Goal: Task Accomplishment & Management: Manage account settings

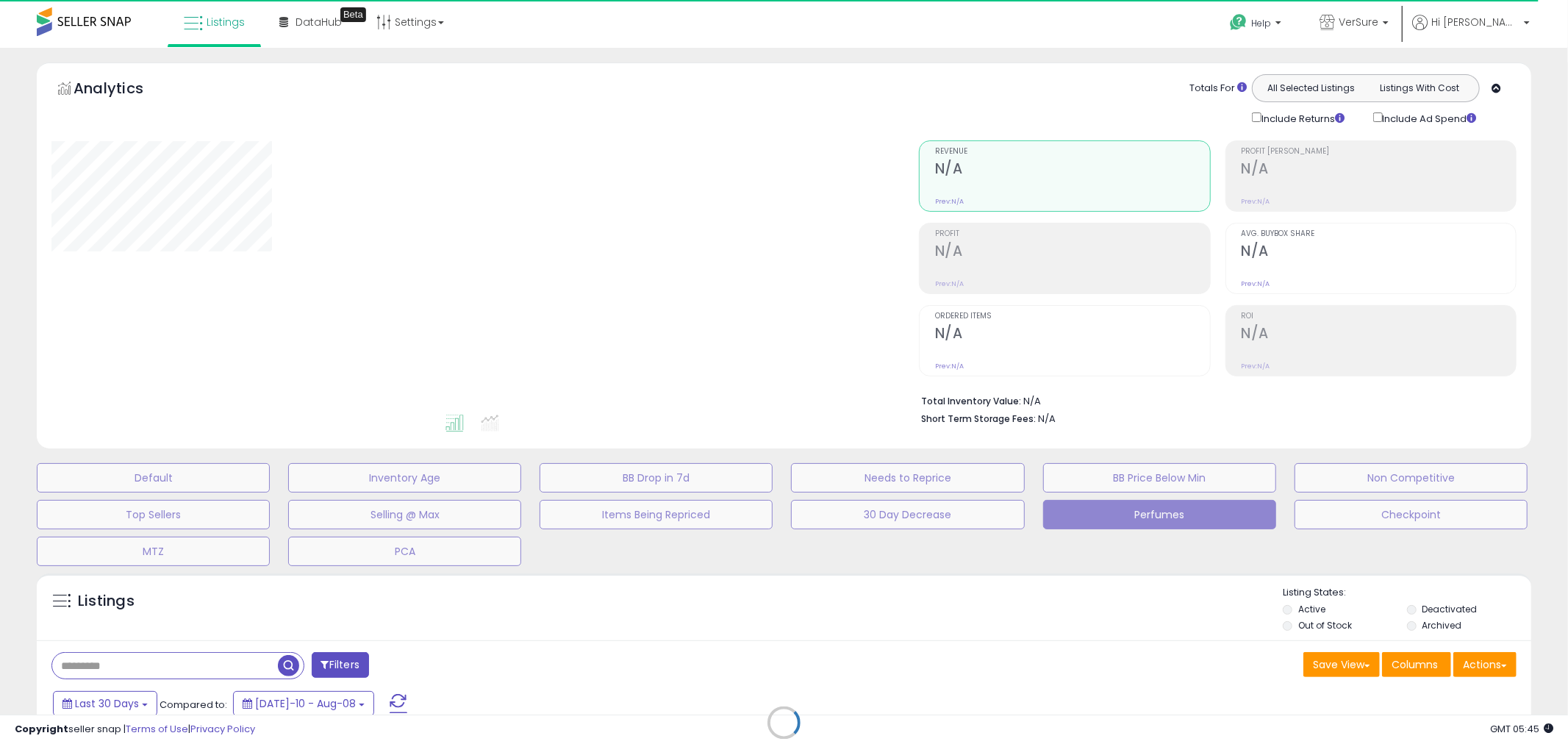
click at [1019, 422] on b "Short Term Storage Fees:" at bounding box center [978, 419] width 114 height 12
drag, startPoint x: 1019, startPoint y: 422, endPoint x: 1001, endPoint y: 399, distance: 29.2
click at [1001, 399] on ul "Total Inventory Value: N/A Short Term Storage Fees: N/A" at bounding box center [1213, 408] width 585 height 34
click at [1001, 399] on b "Total Inventory Value:" at bounding box center [971, 401] width 100 height 12
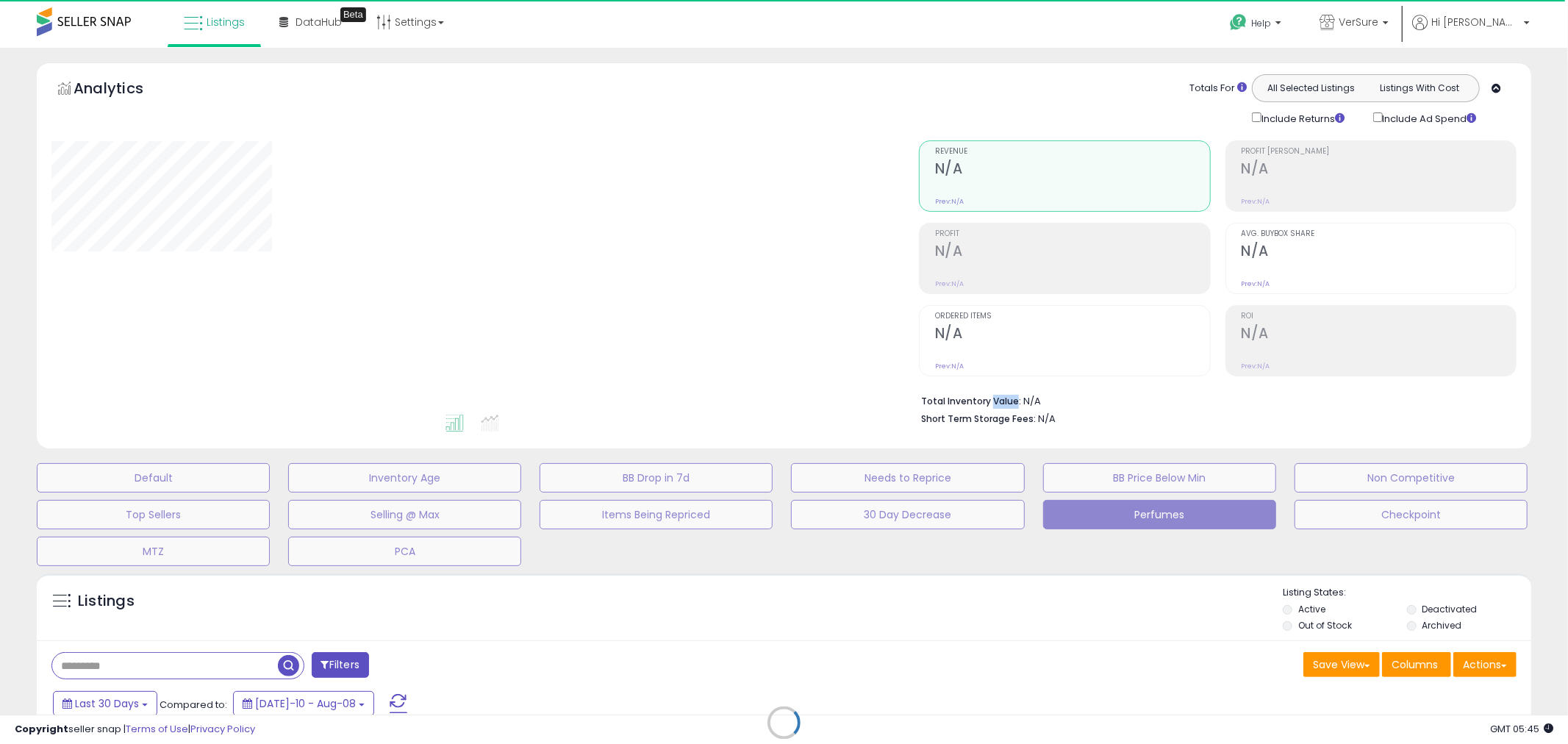
click at [1001, 399] on b "Total Inventory Value:" at bounding box center [971, 401] width 100 height 12
drag, startPoint x: 1001, startPoint y: 399, endPoint x: 1024, endPoint y: 426, distance: 35.5
click at [1010, 423] on div "Retrieving aggregations.. Revenue N/A Prev: N/A Profit N/A Prev: N/A N/A" at bounding box center [1218, 279] width 620 height 307
click at [0, 0] on div "Retrieving aggregations.." at bounding box center [0, 0] width 0 height 0
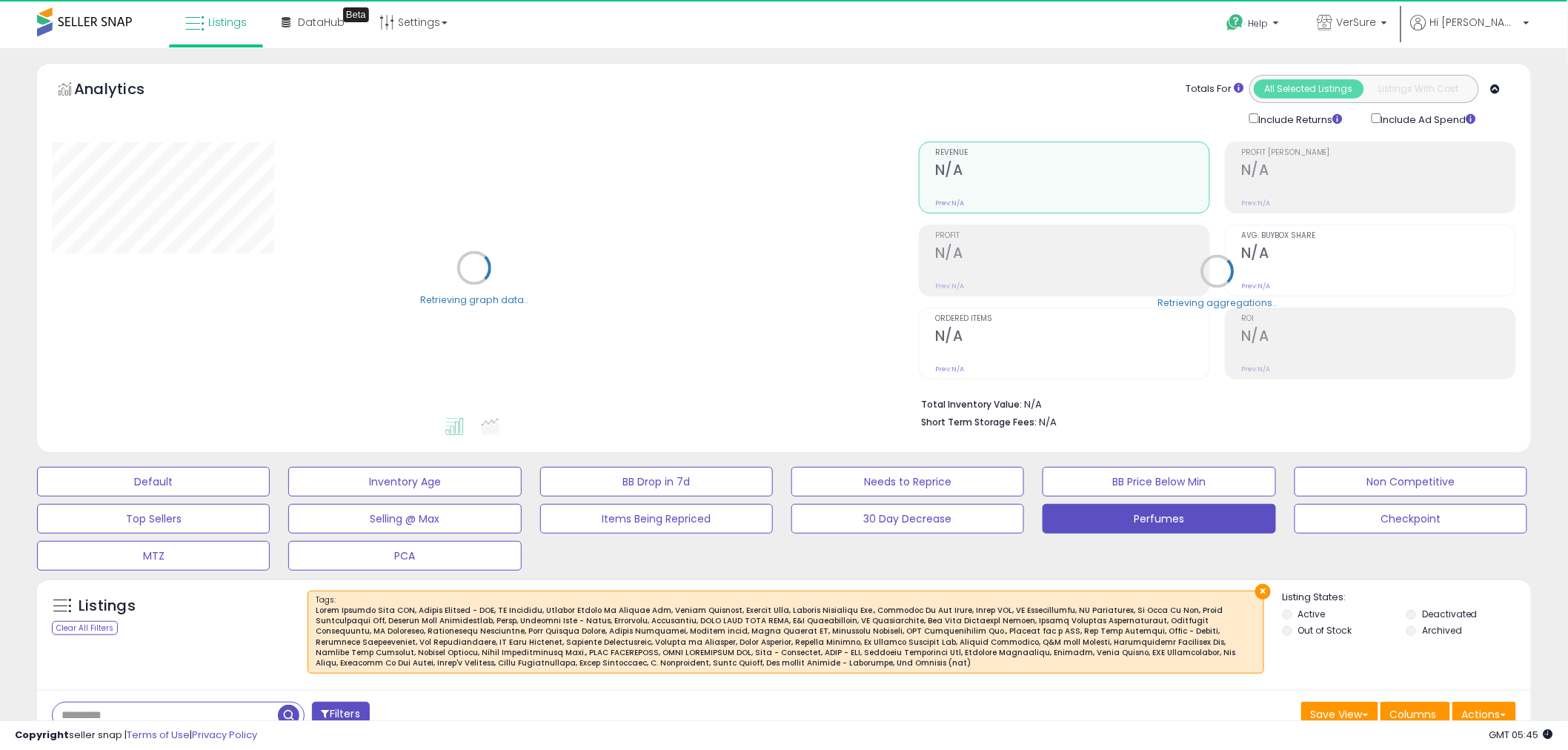
click at [1032, 430] on div "Retrieving aggregations.. Revenue N/A Prev: N/A Profit N/A Prev: N/A N/A" at bounding box center [1217, 281] width 619 height 310
click at [1027, 420] on b "Short Term Storage Fees:" at bounding box center [979, 422] width 115 height 12
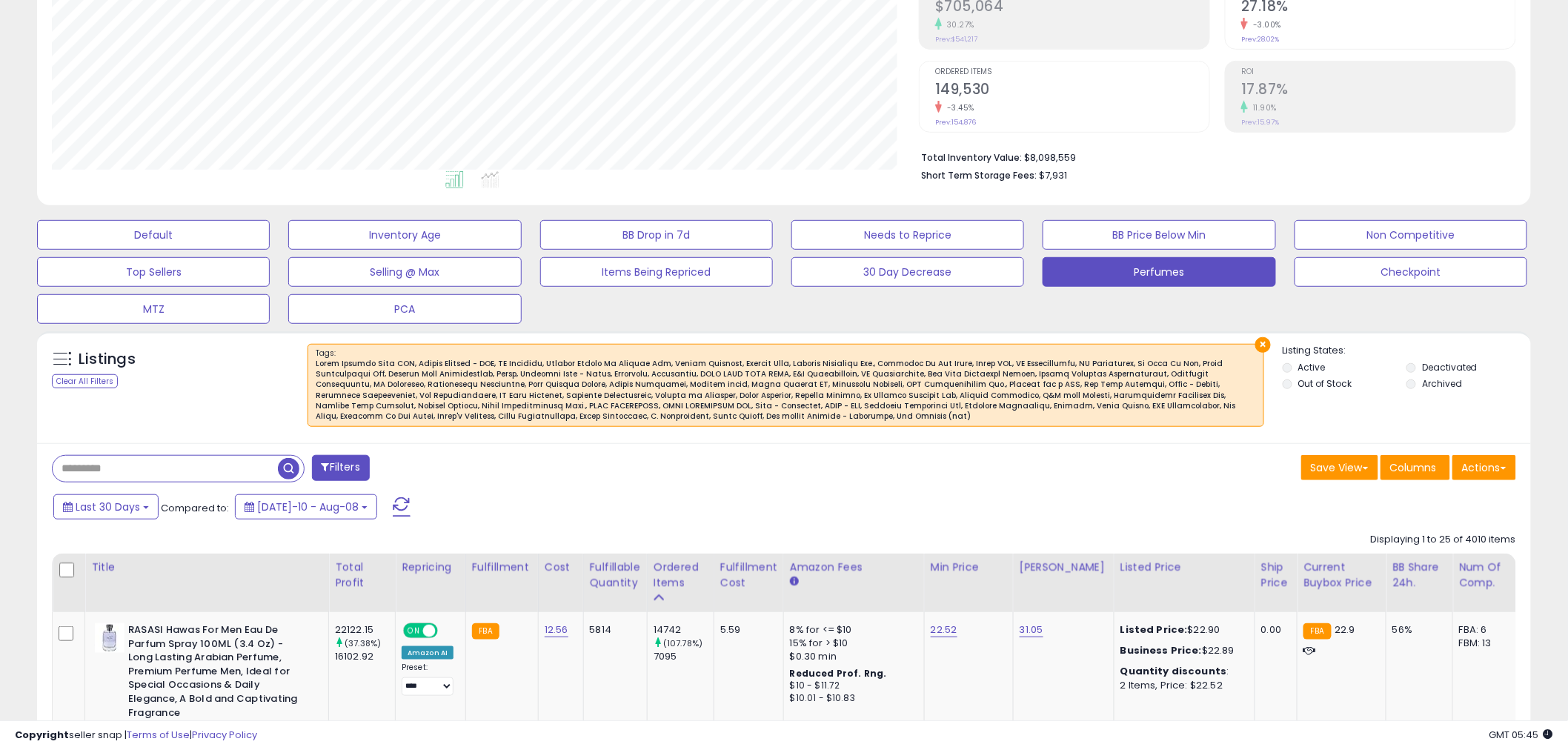
scroll to position [304, 867]
click at [915, 378] on div at bounding box center [786, 391] width 941 height 64
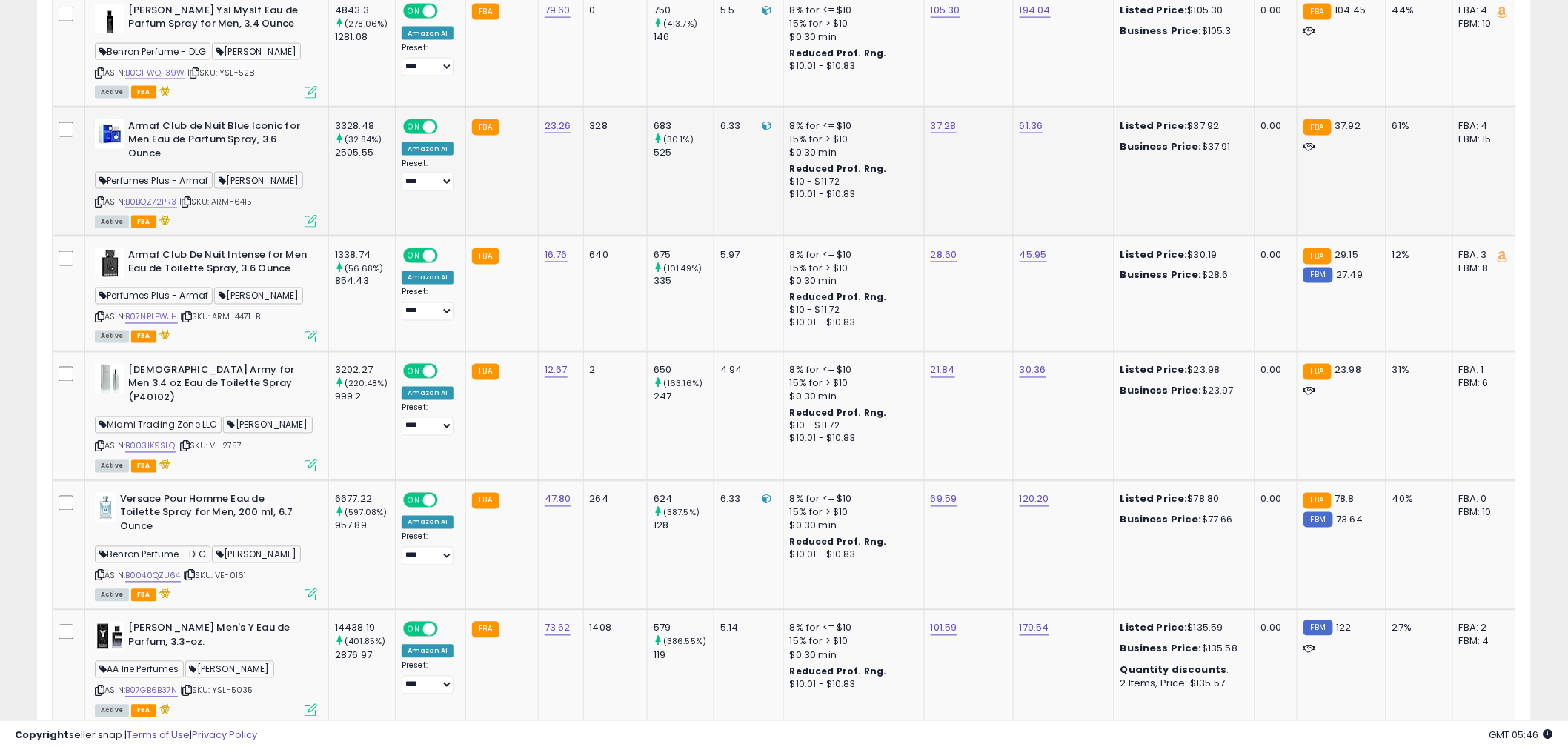
scroll to position [234, 0]
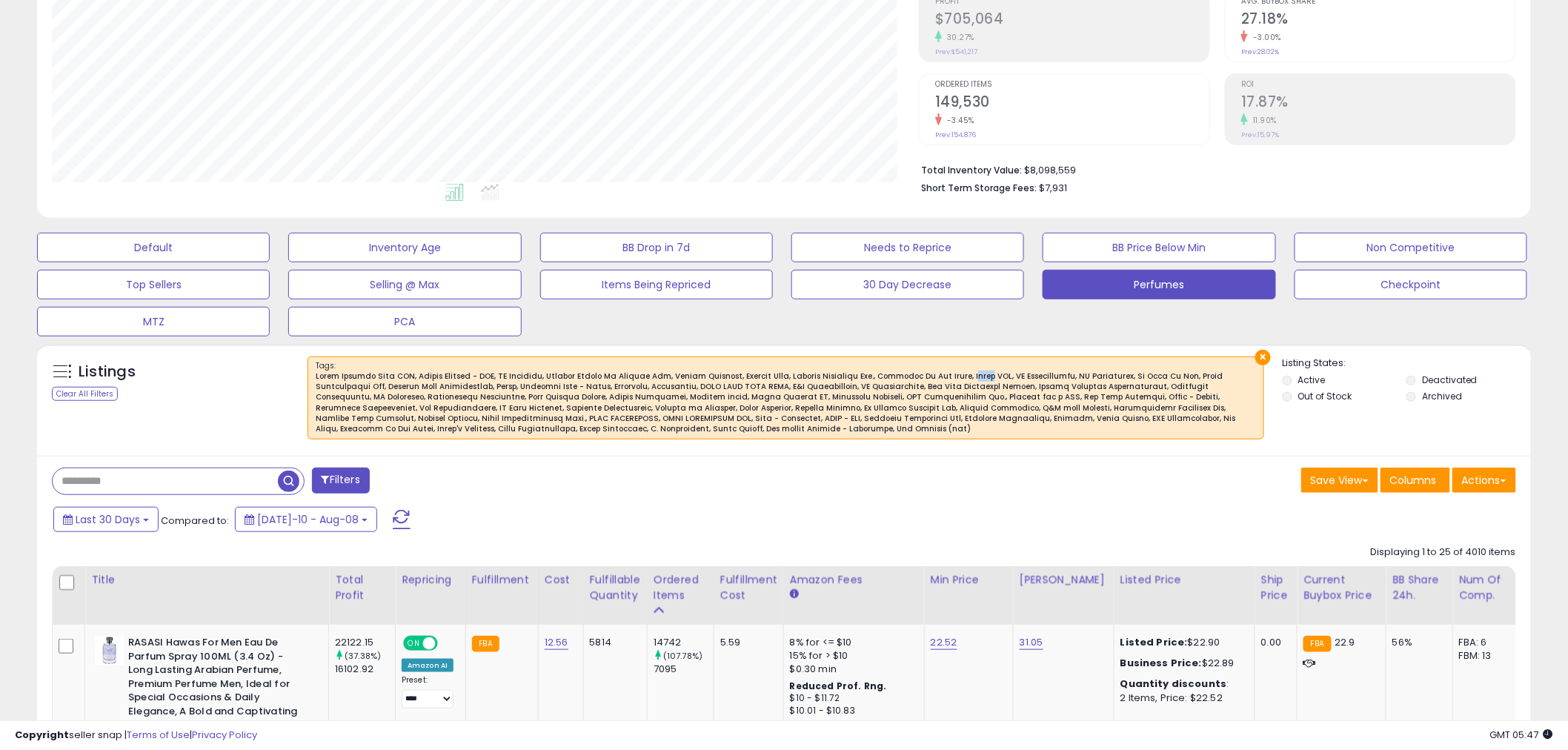
drag, startPoint x: 962, startPoint y: 375, endPoint x: 981, endPoint y: 375, distance: 19.0
click at [981, 375] on div at bounding box center [786, 403] width 941 height 64
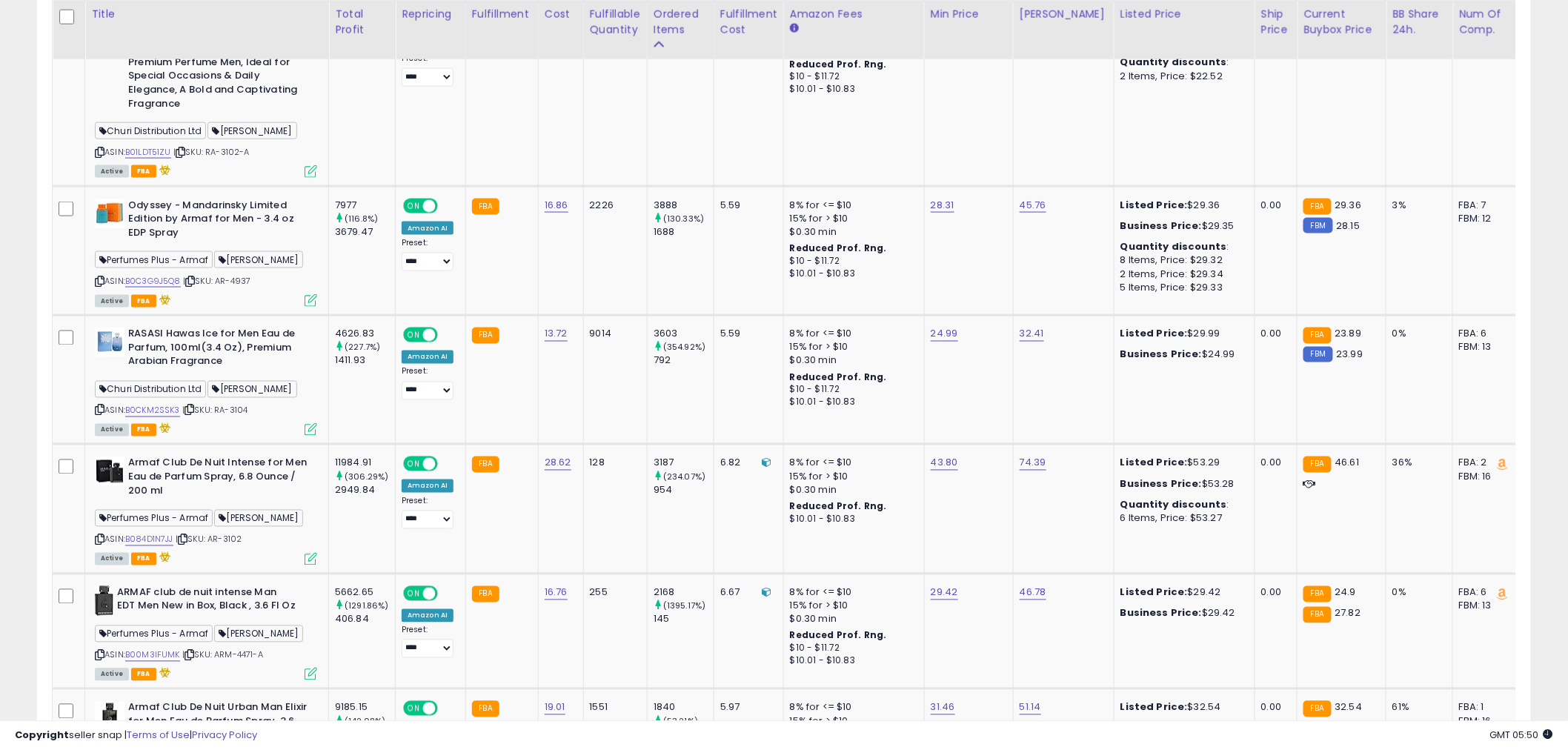
scroll to position [143, 0]
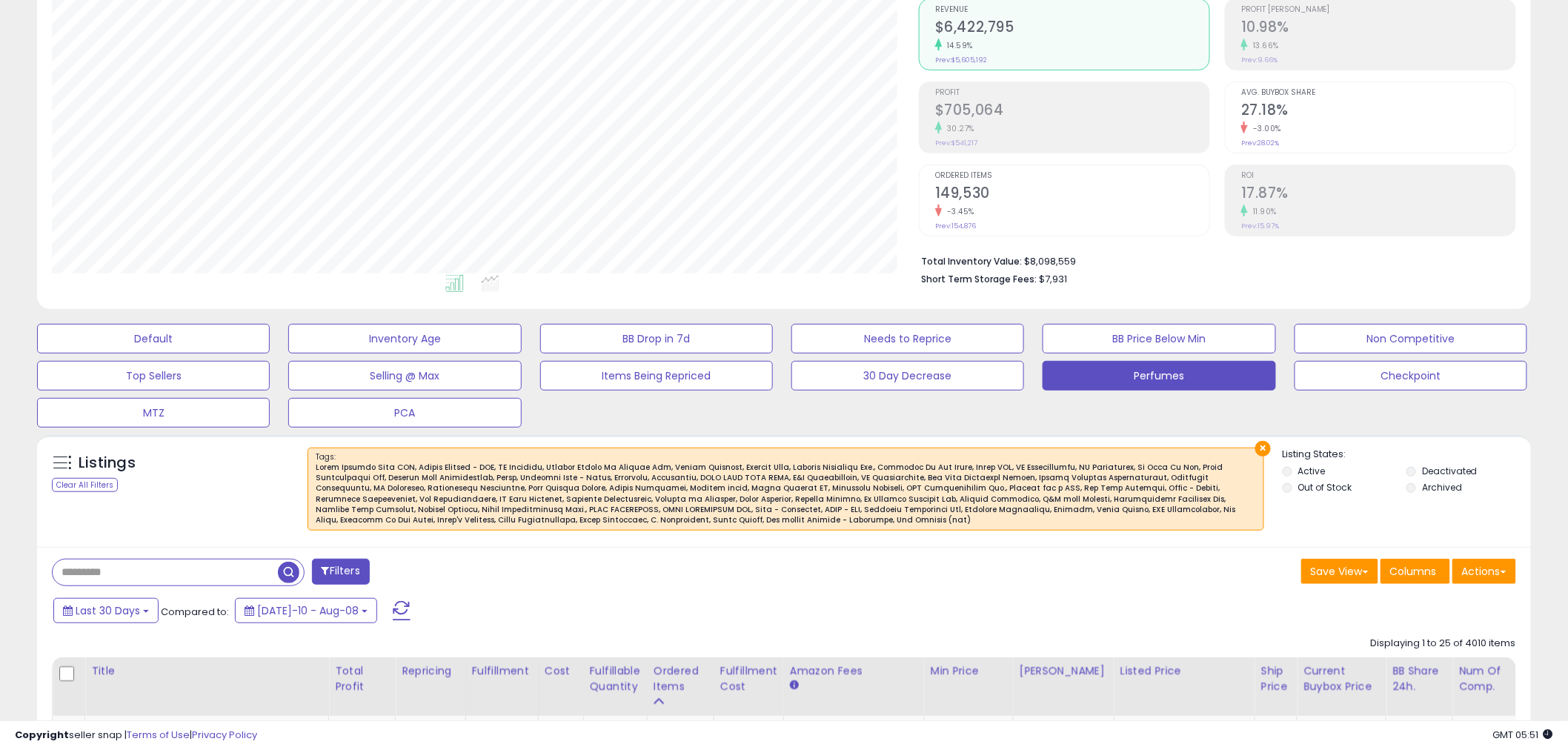
click at [893, 493] on div at bounding box center [786, 494] width 941 height 64
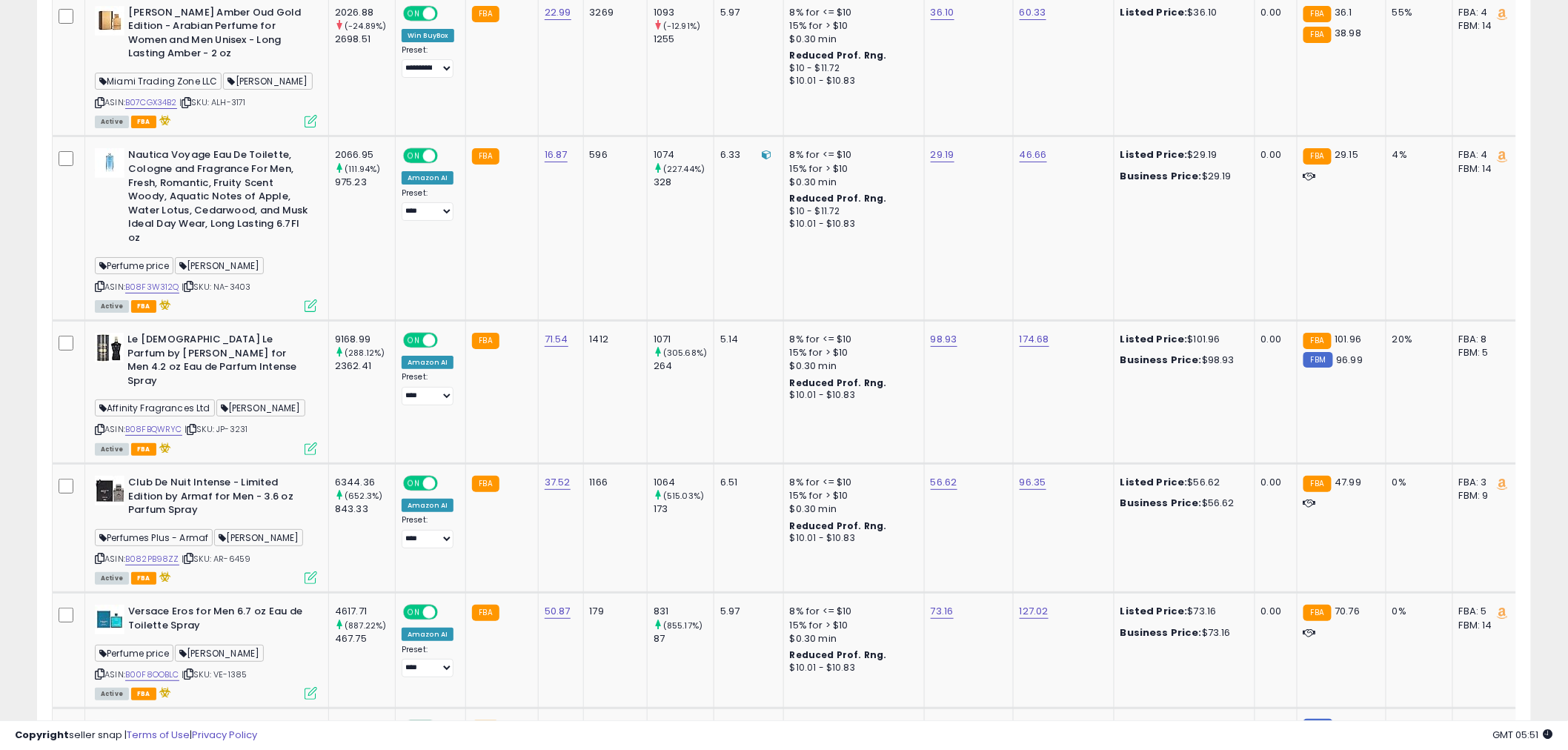
scroll to position [277, 0]
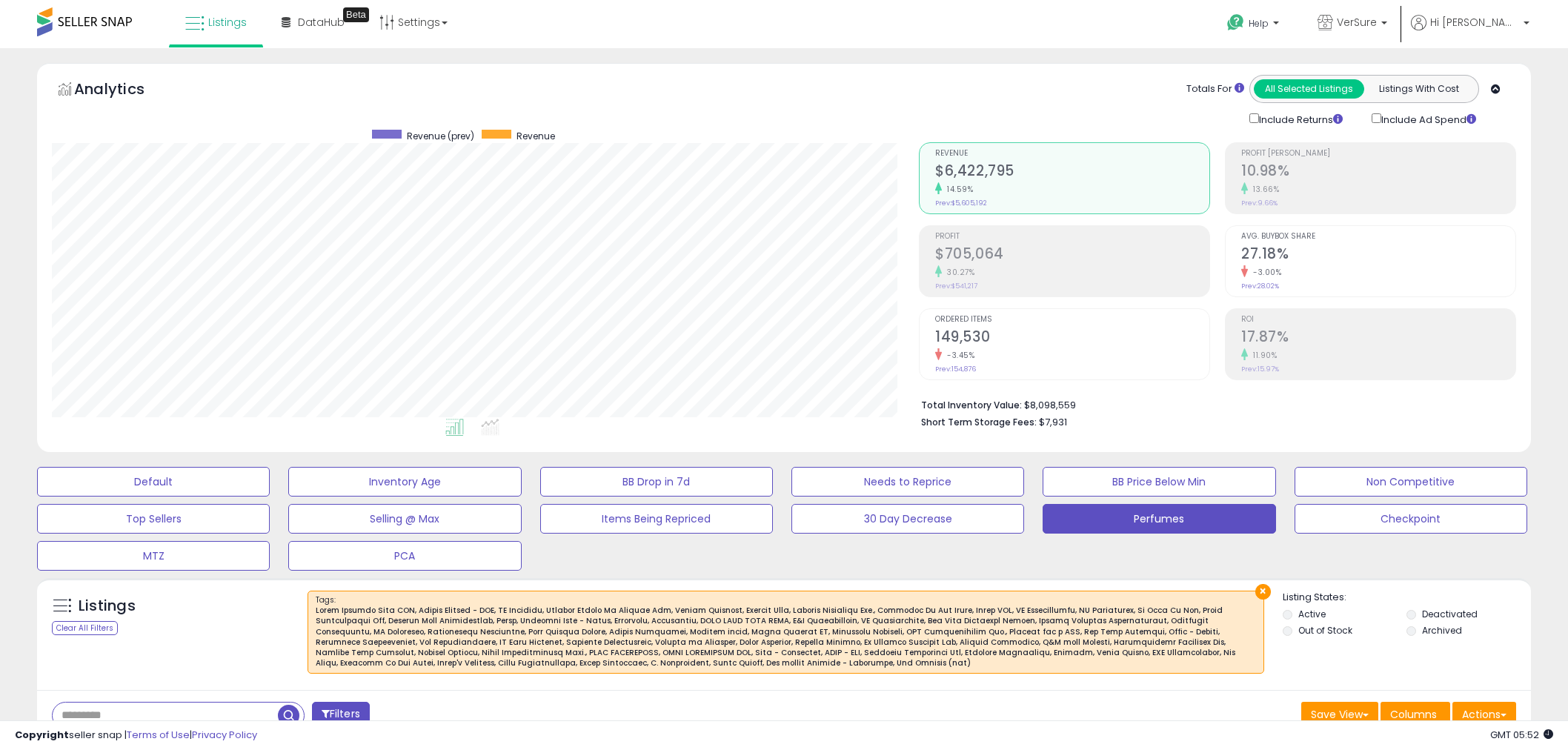
select select "*"
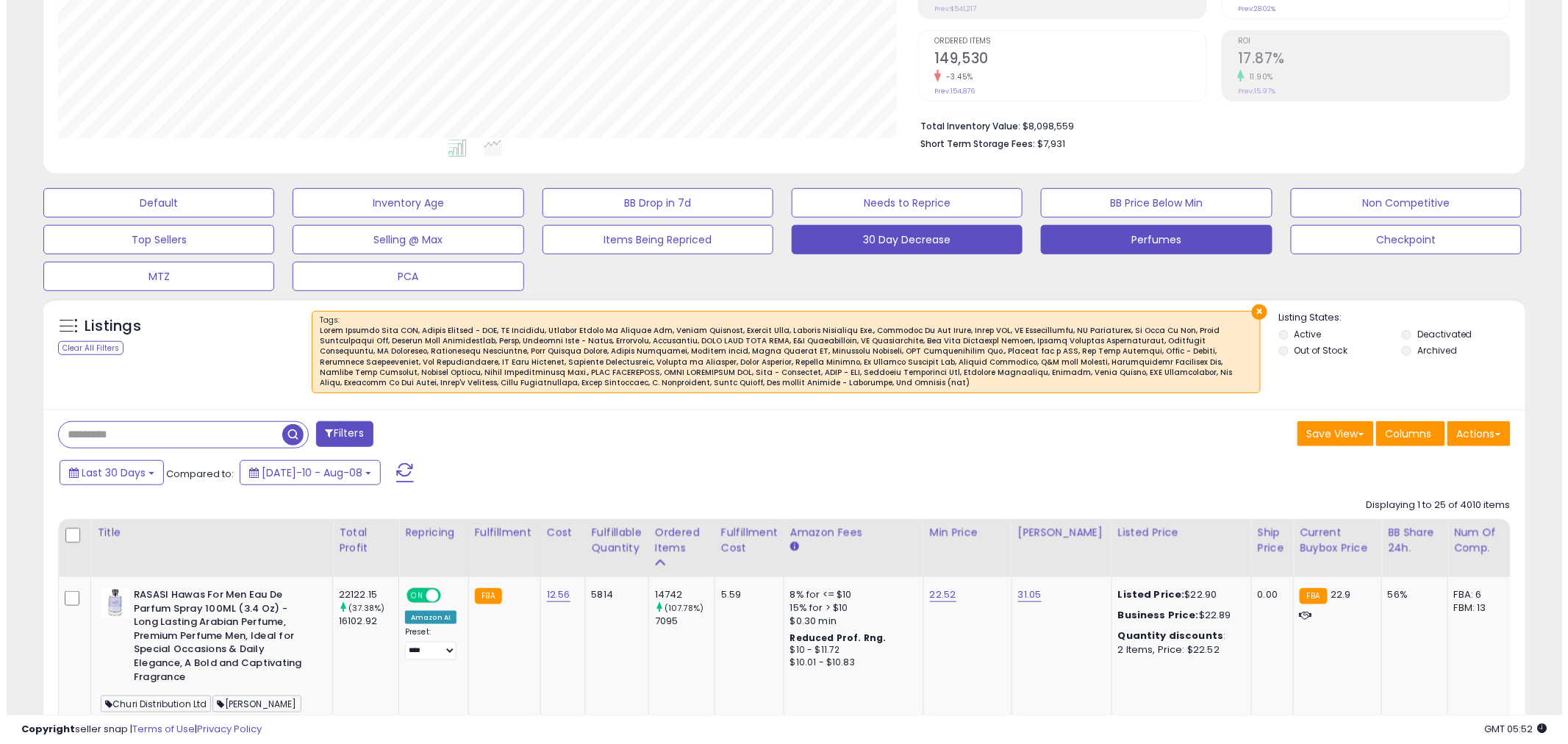
scroll to position [301, 860]
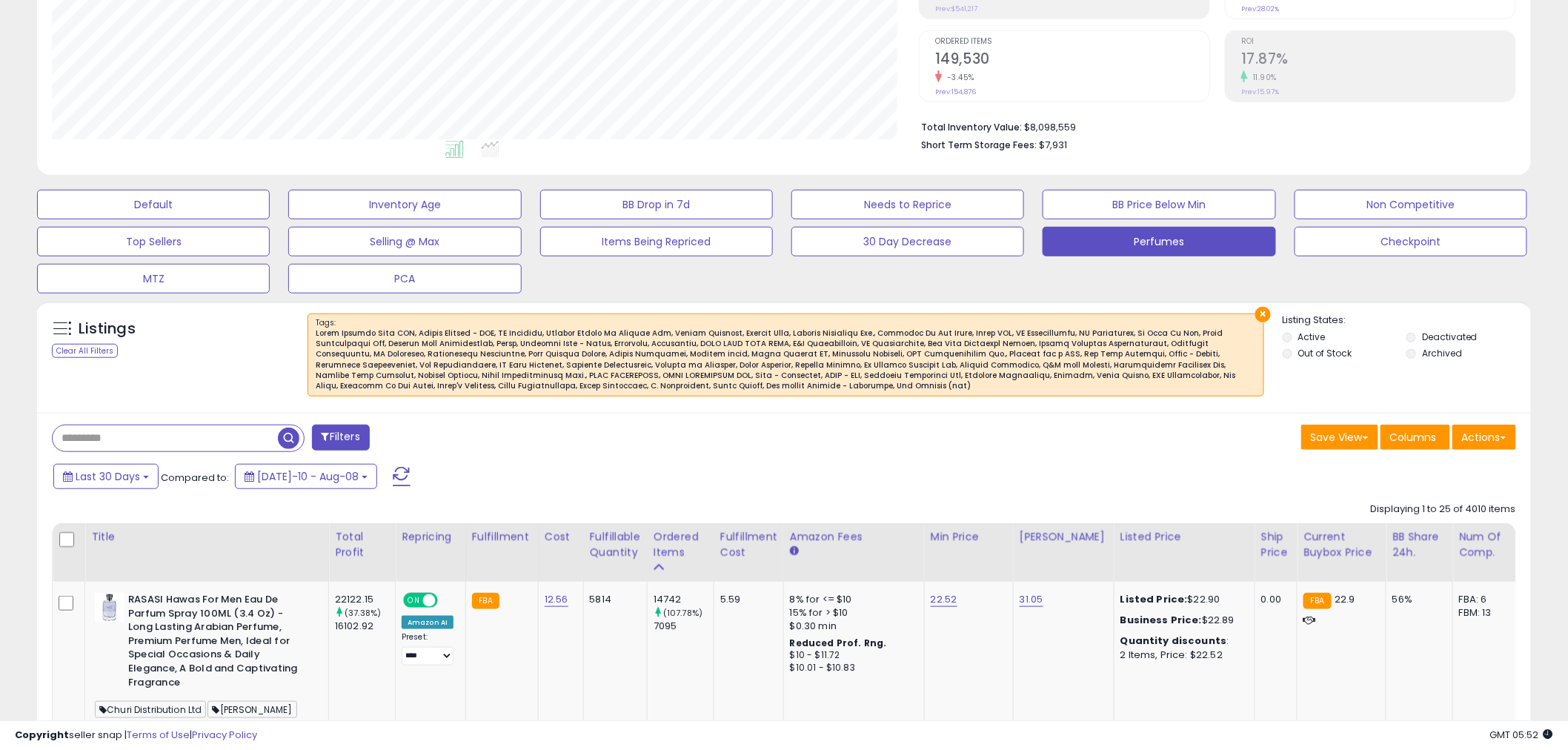
click at [351, 436] on button "Filters" at bounding box center [341, 438] width 58 height 26
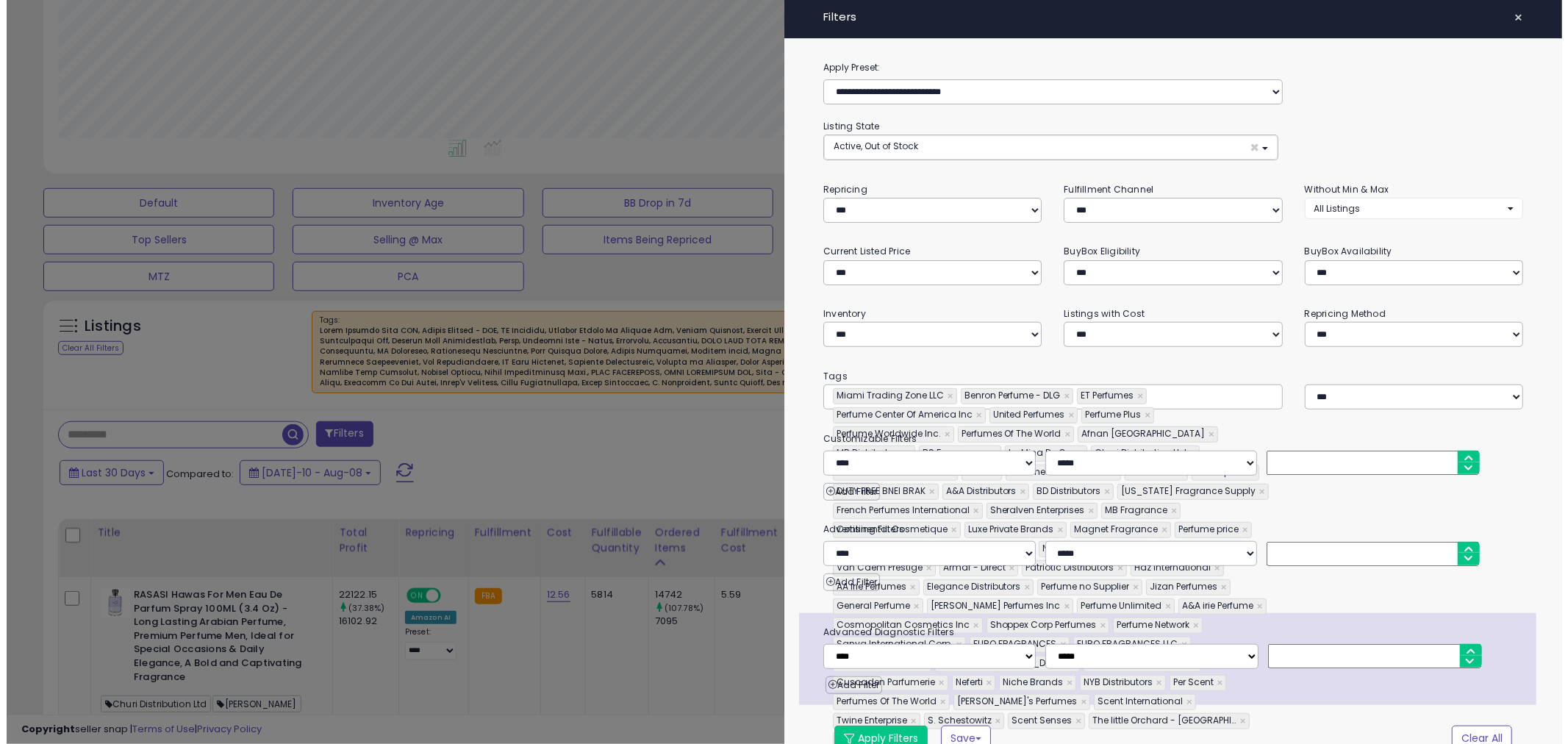
scroll to position [301, 868]
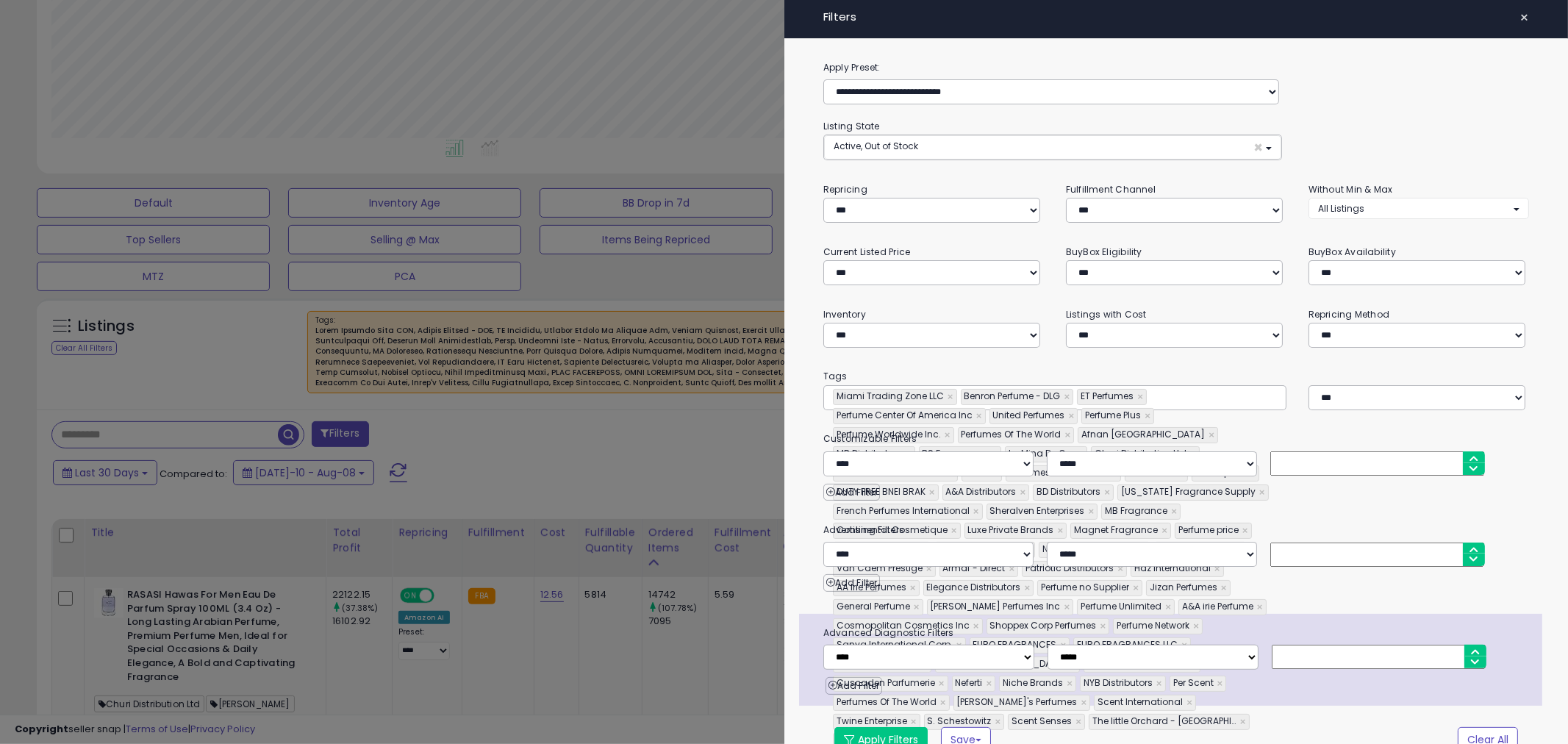
type input "**********"
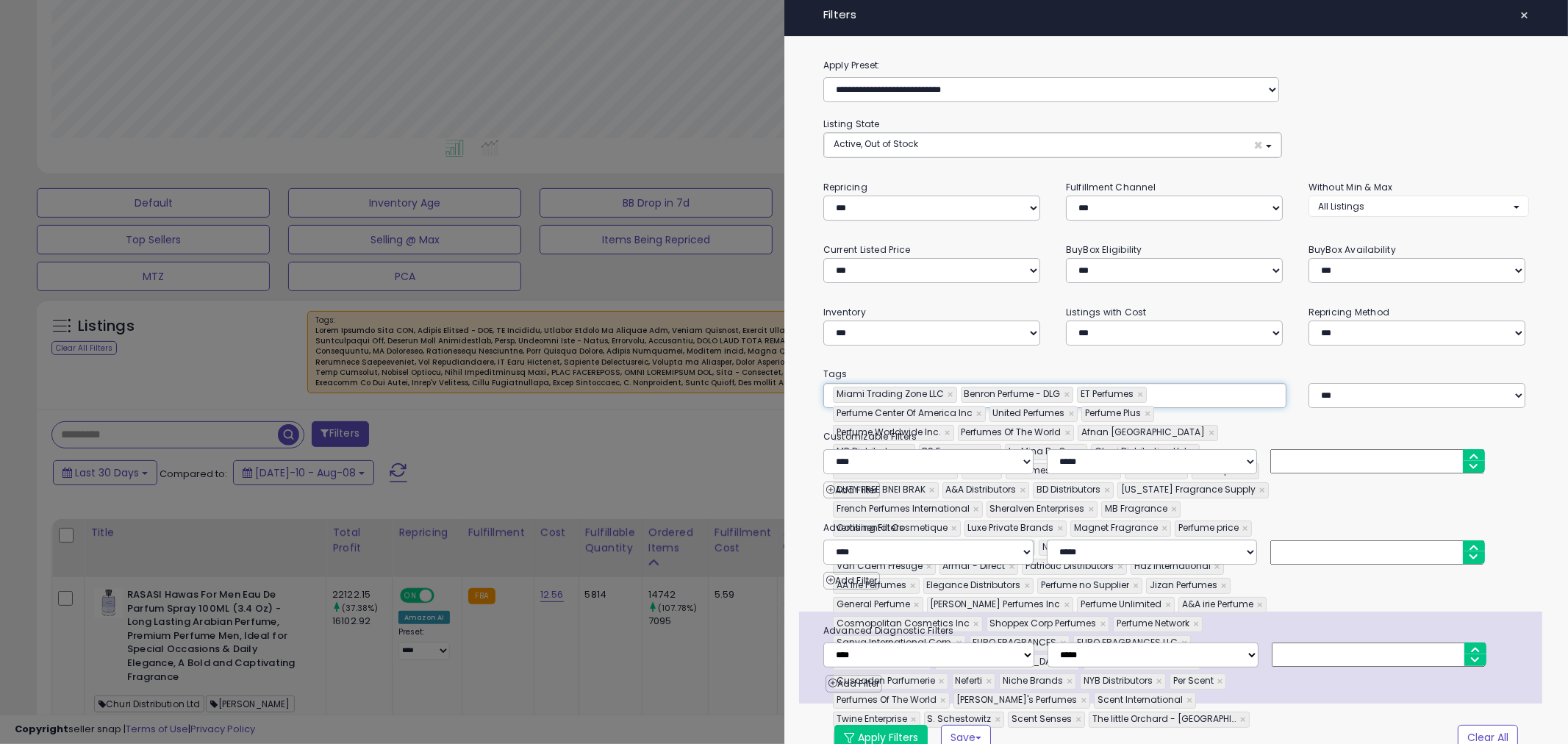
click at [1225, 401] on div "Miami Trading Zone LLC × Benron Perfume - DLG × ET Perfumes × Perfume Center Of…" at bounding box center [1055, 395] width 463 height 25
paste input "**********"
type input "**********"
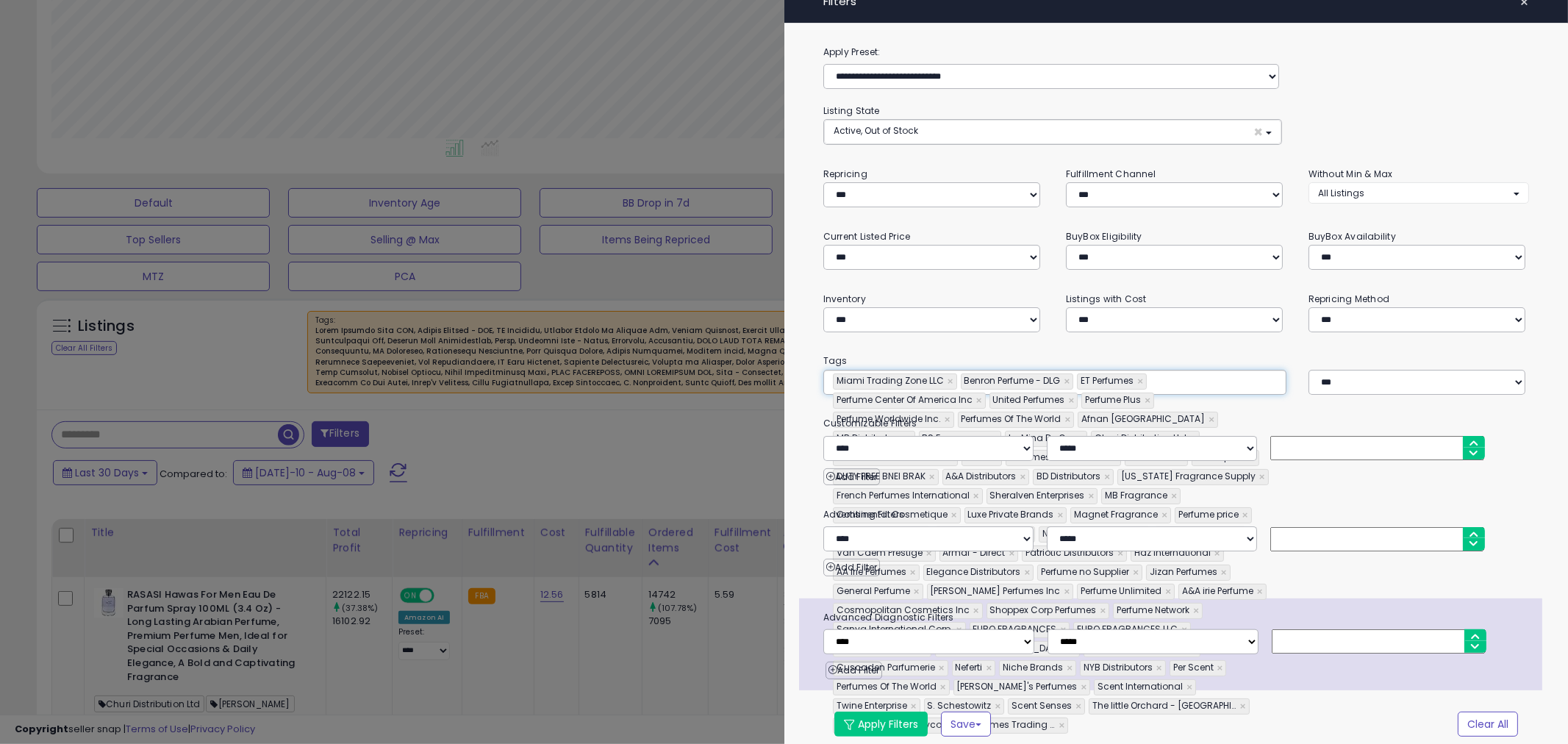
scroll to position [26, 0]
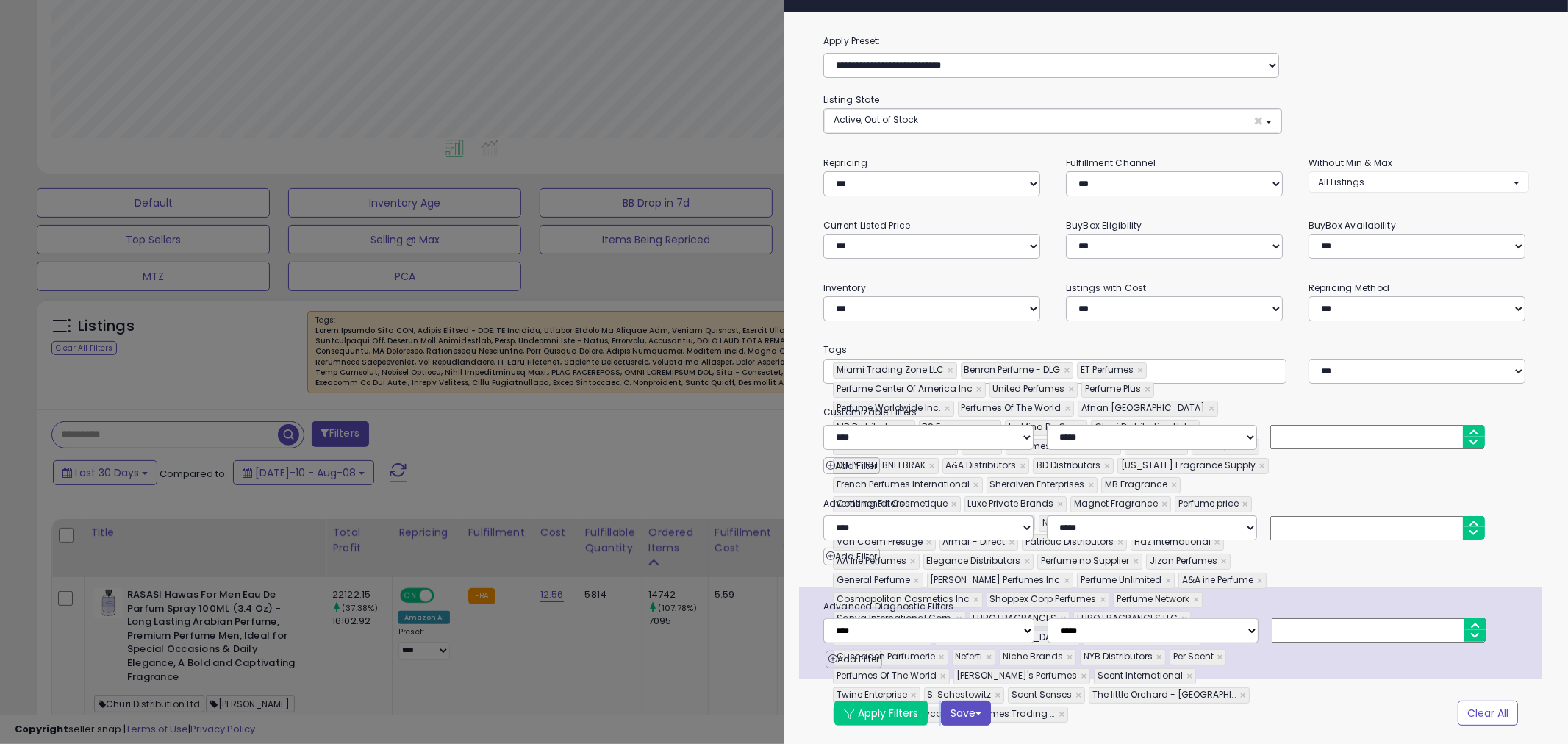
drag, startPoint x: 936, startPoint y: 707, endPoint x: 968, endPoint y: 710, distance: 32.1
click at [968, 710] on div "Apply Filters Save Save As New Preset" at bounding box center [1117, 713] width 588 height 25
click at [968, 710] on button "Save" at bounding box center [966, 713] width 50 height 25
click at [902, 716] on button "Apply Filters" at bounding box center [881, 713] width 93 height 25
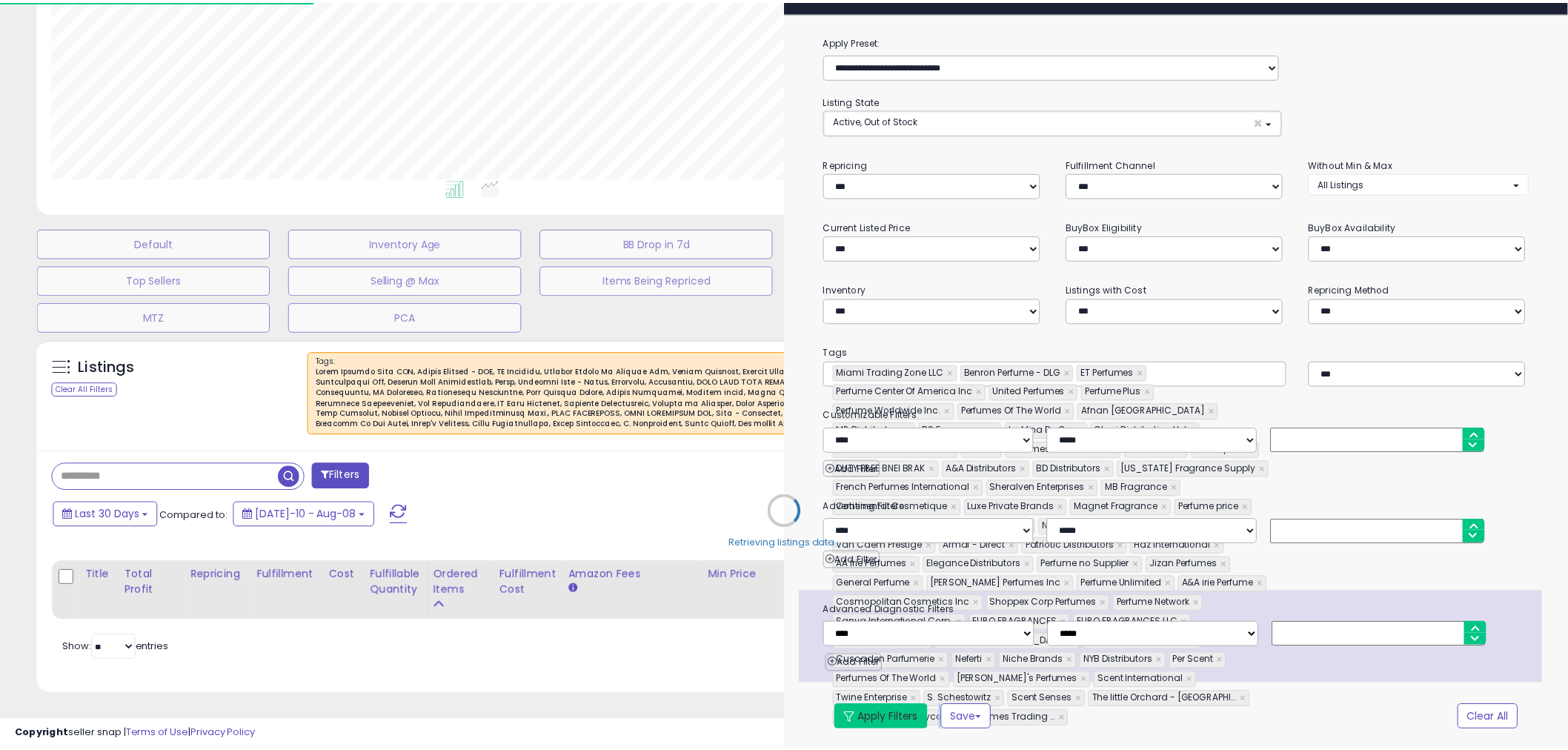
scroll to position [250, 0]
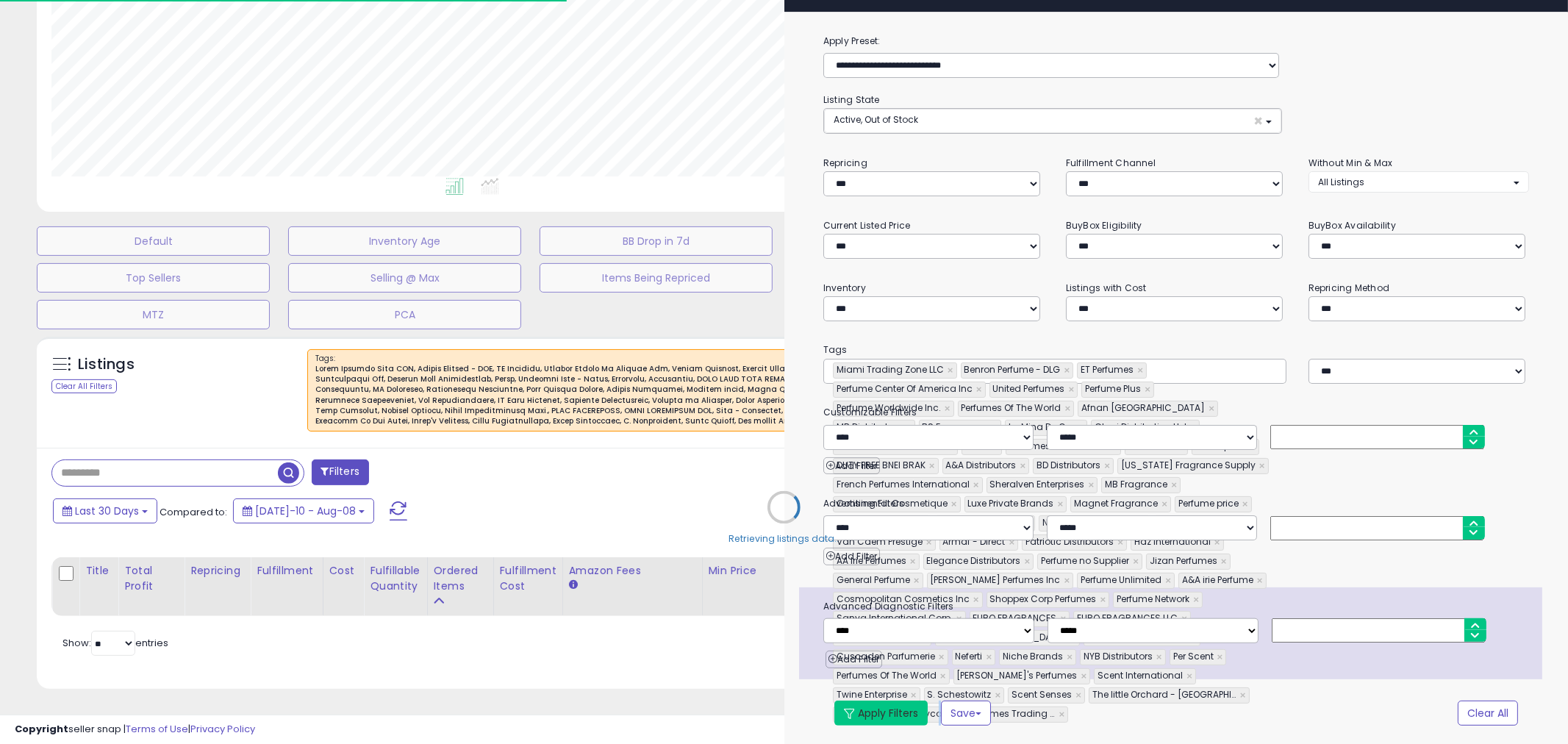
type input "**********"
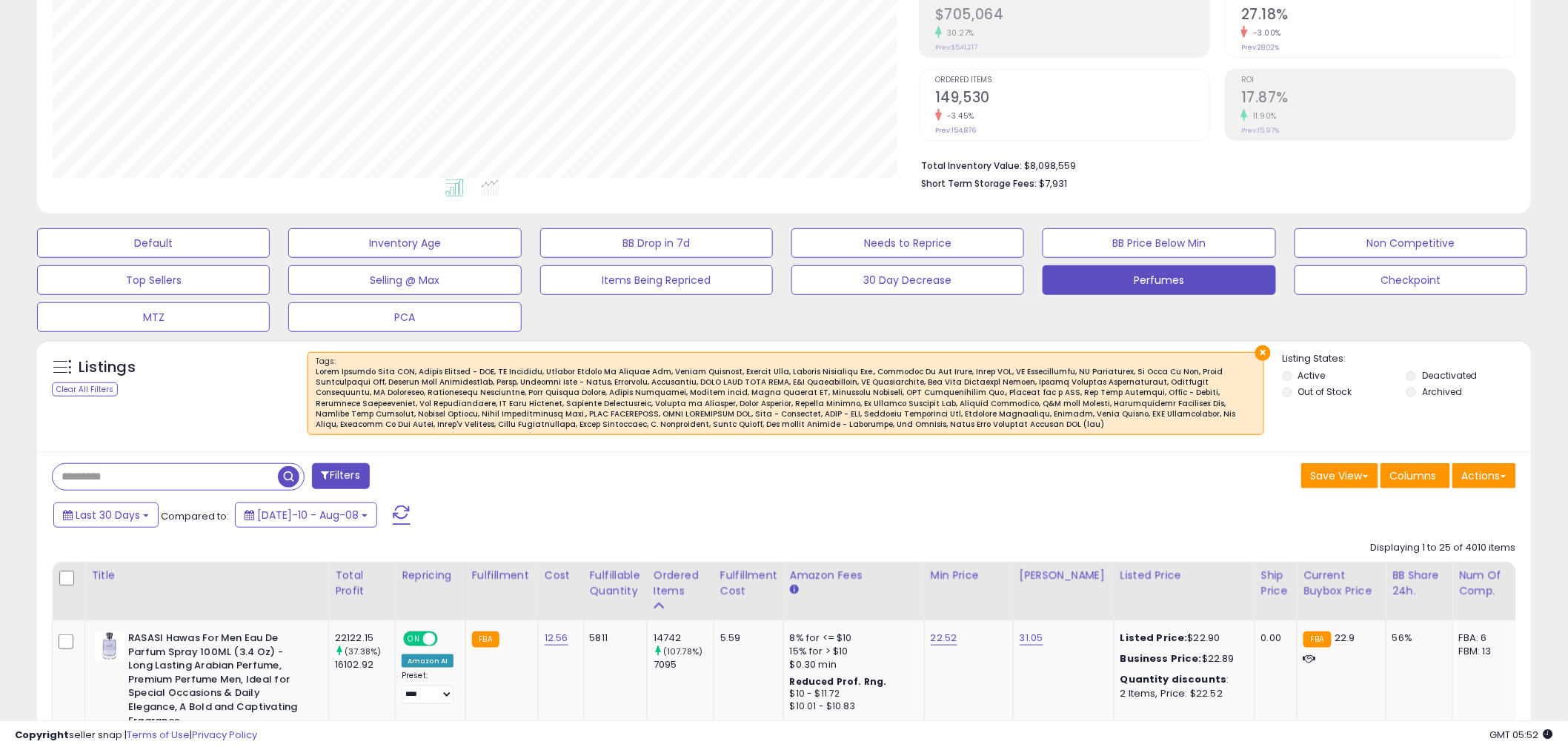
scroll to position [247, 0]
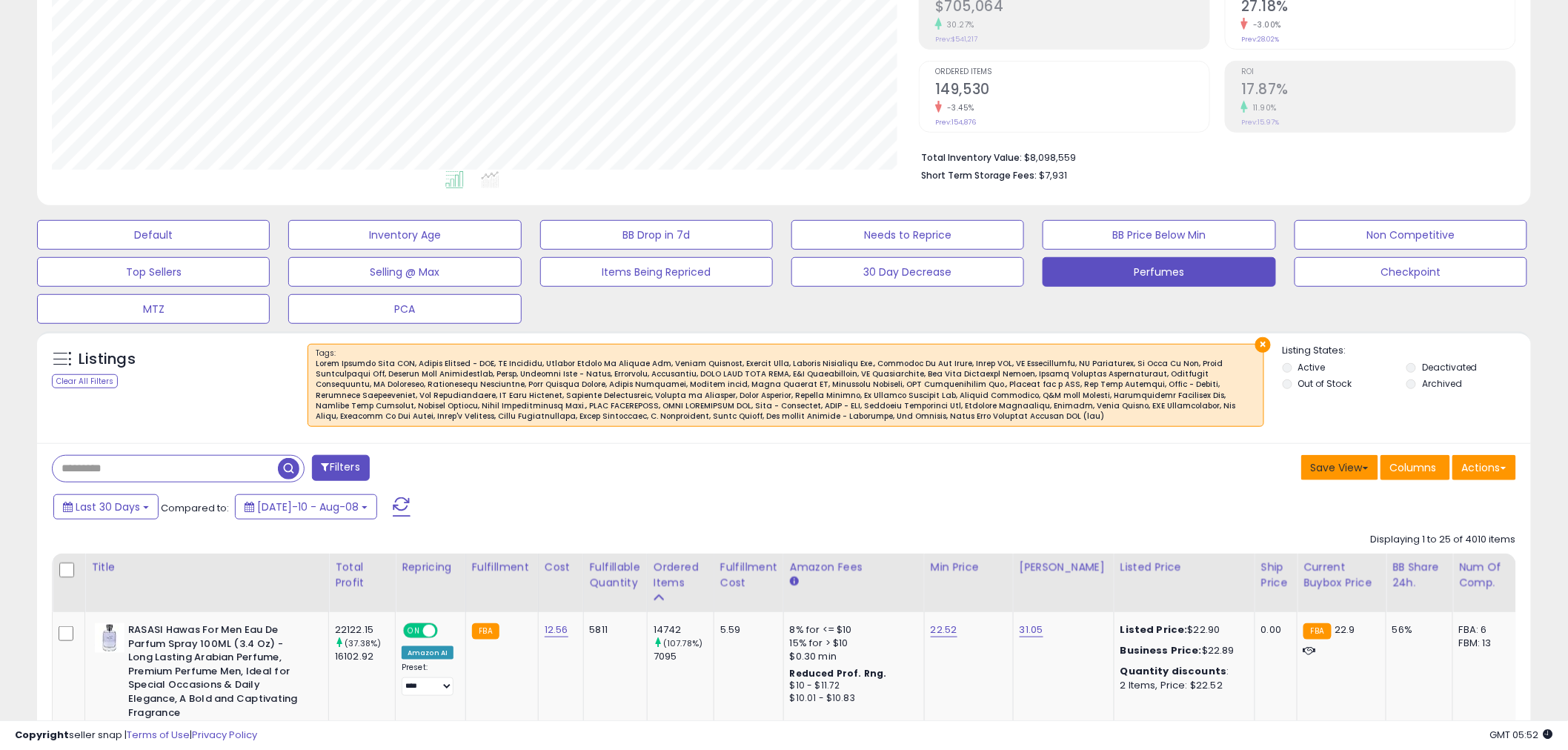
click at [1351, 470] on button "Save View" at bounding box center [1339, 468] width 77 height 25
click at [1359, 528] on link "Update Current View" at bounding box center [1295, 525] width 159 height 23
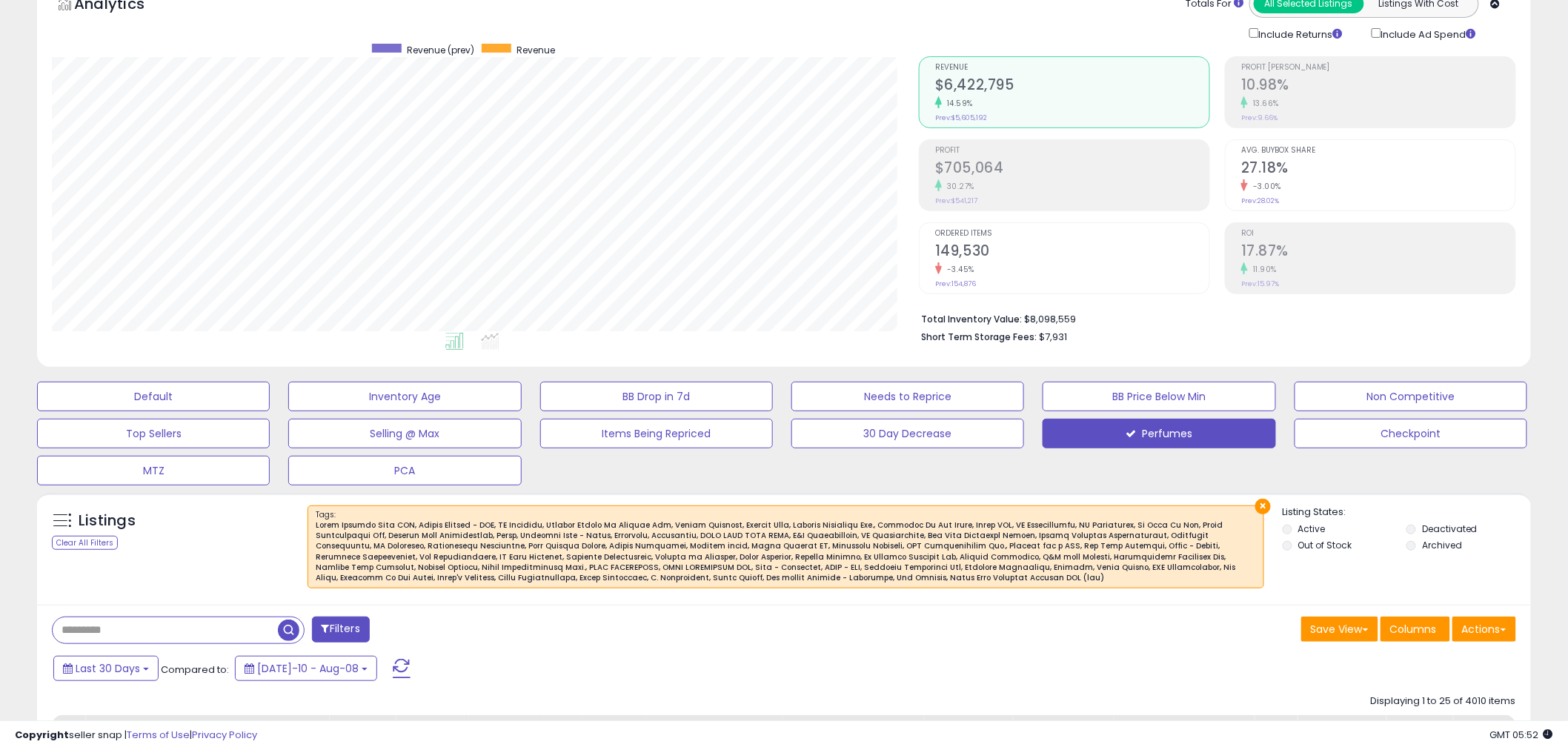
scroll to position [0, 0]
